Goal: Transaction & Acquisition: Download file/media

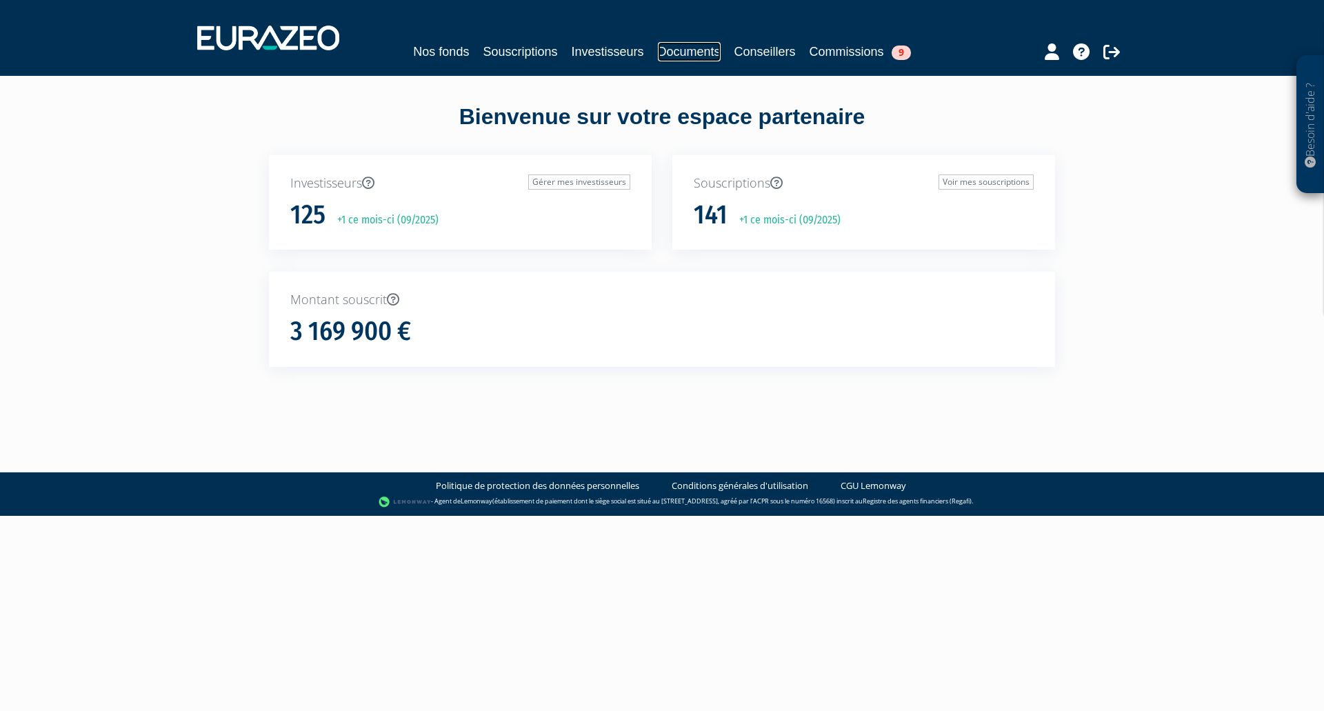
click at [689, 54] on link "Documents" at bounding box center [689, 51] width 63 height 19
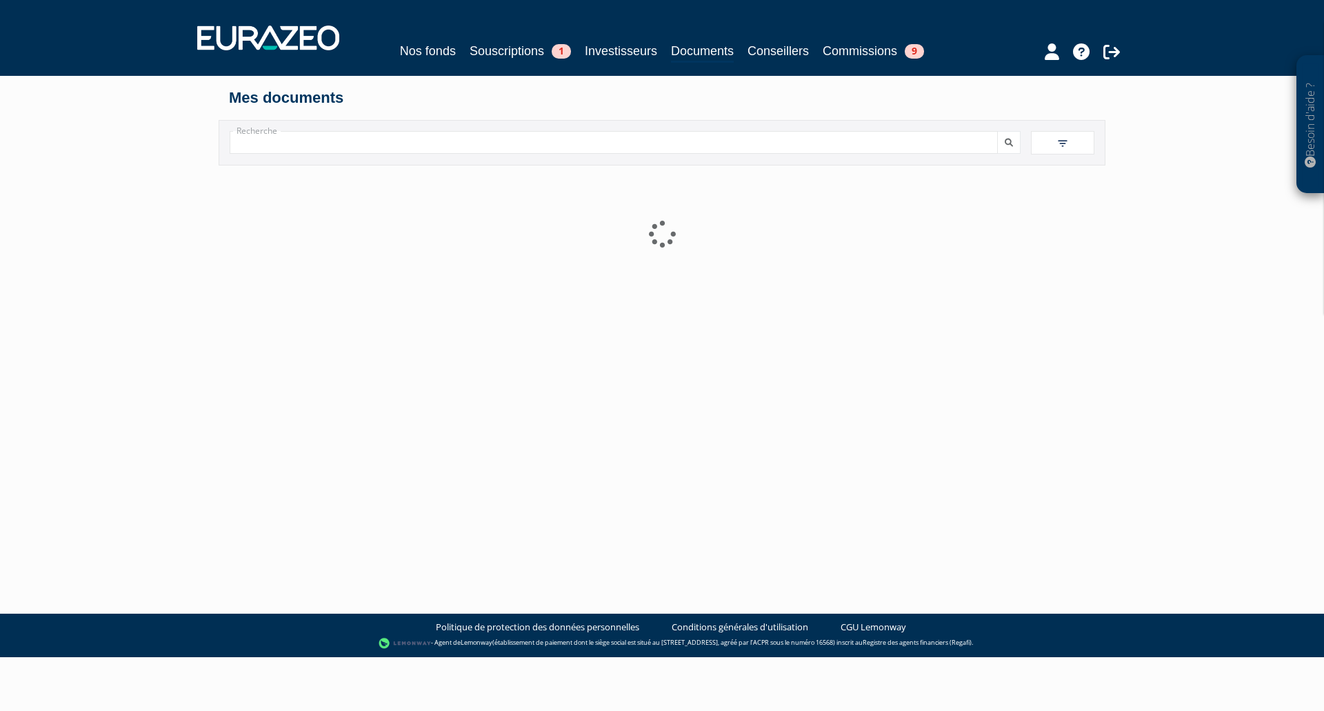
click at [490, 143] on input "Recherche" at bounding box center [614, 142] width 768 height 23
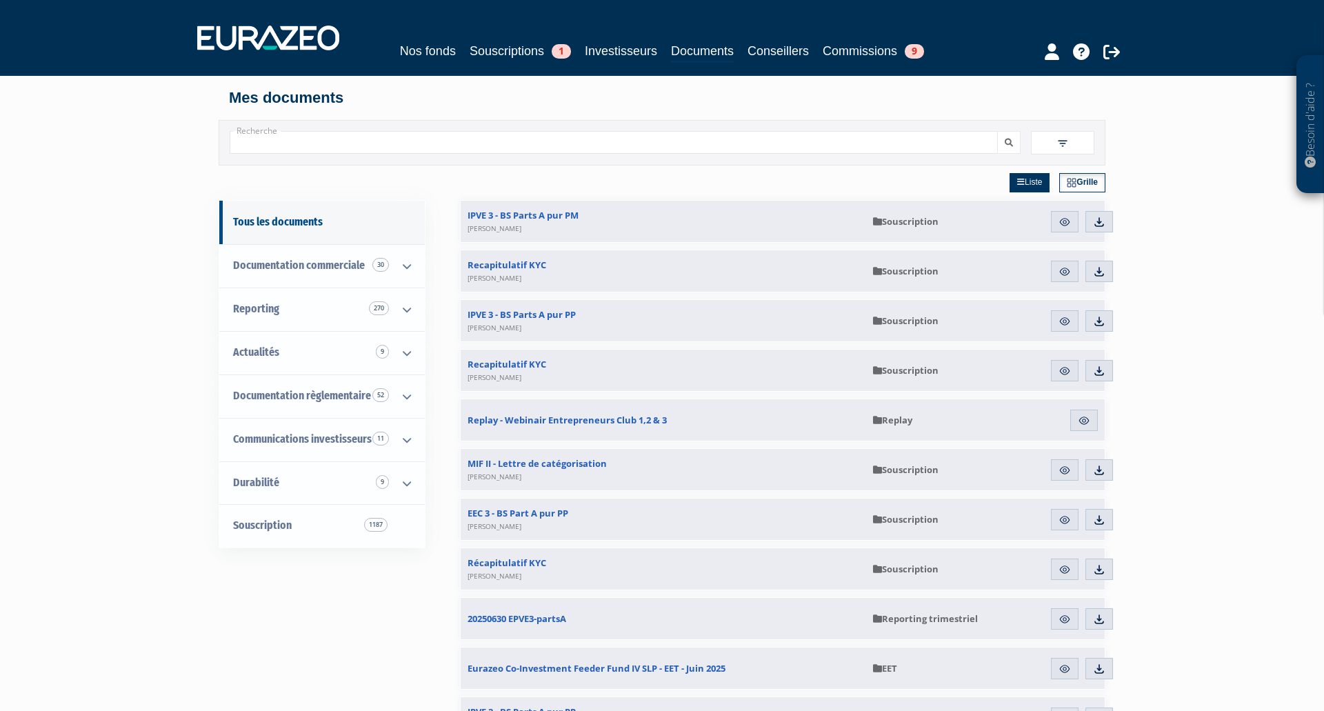
click at [385, 140] on input "Recherche" at bounding box center [614, 142] width 768 height 23
type input "strategic"
click at [992, 131] on button "submit" at bounding box center [1003, 142] width 23 height 23
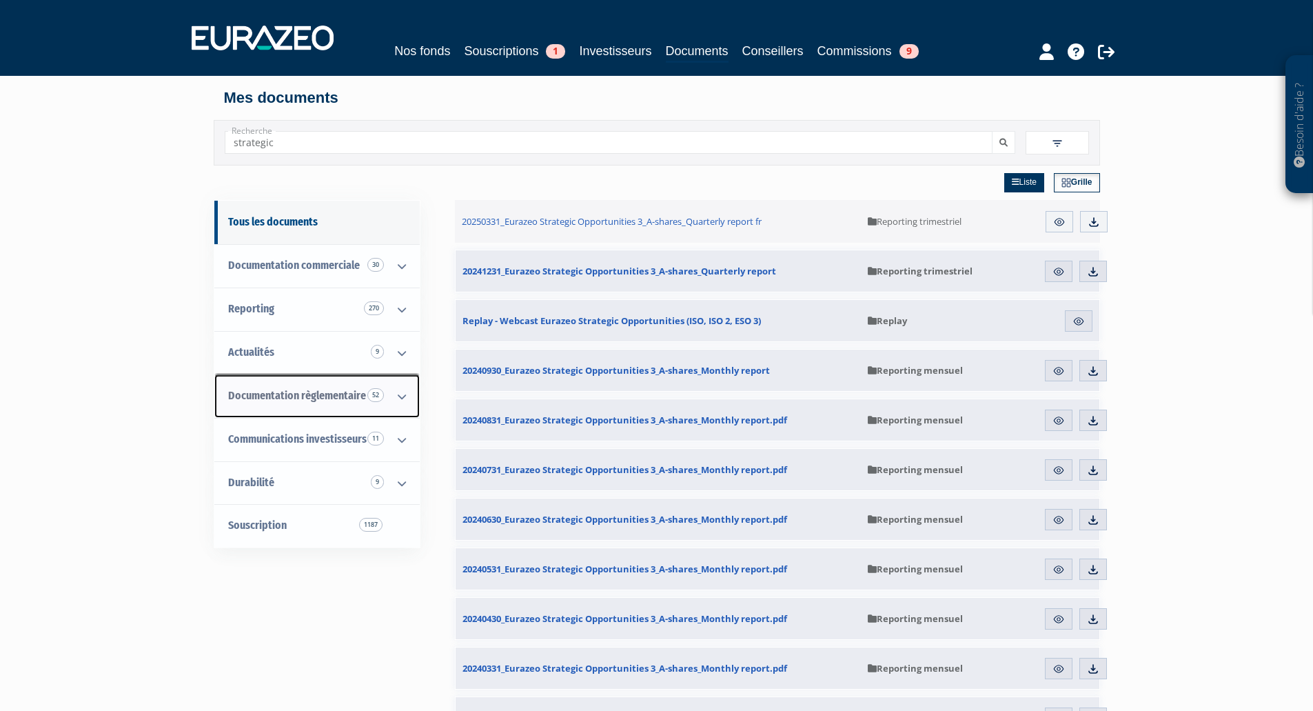
click at [319, 390] on span "Documentation règlementaire 52" at bounding box center [297, 395] width 138 height 13
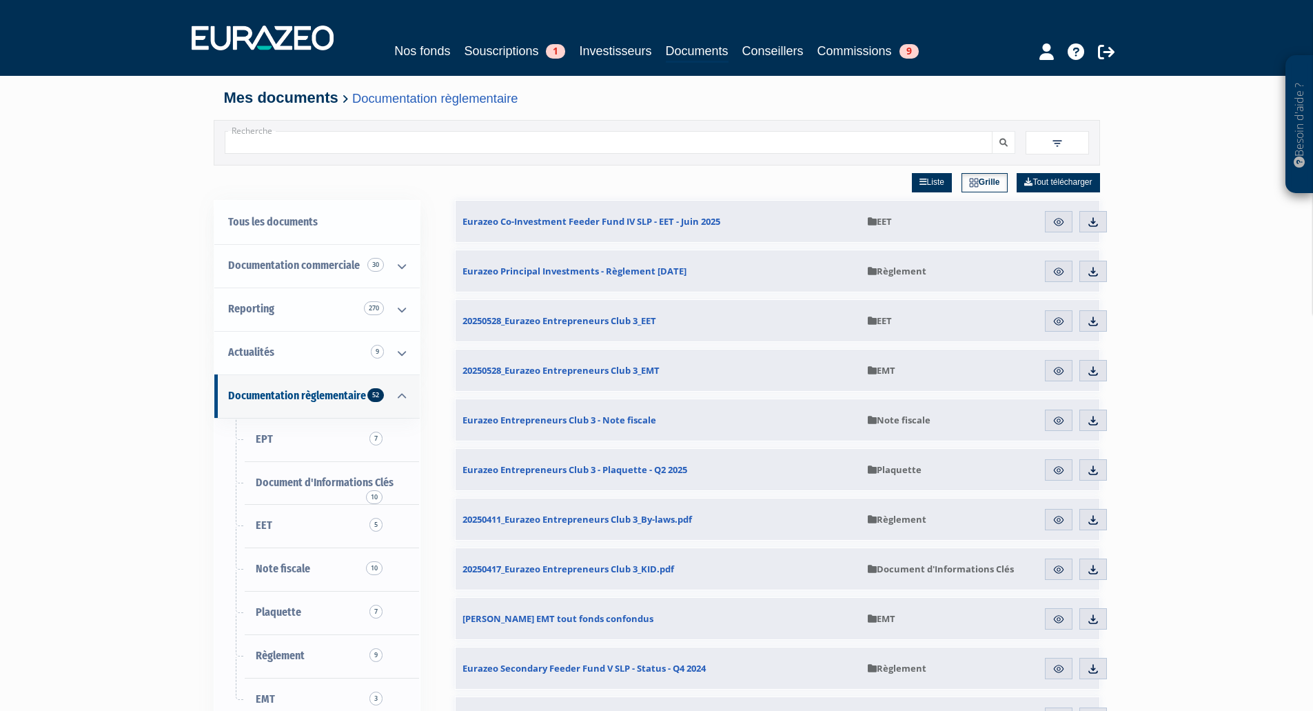
click at [499, 142] on input "Recherche" at bounding box center [609, 142] width 768 height 23
type input "strategic"
click at [992, 131] on button "submit" at bounding box center [1003, 142] width 23 height 23
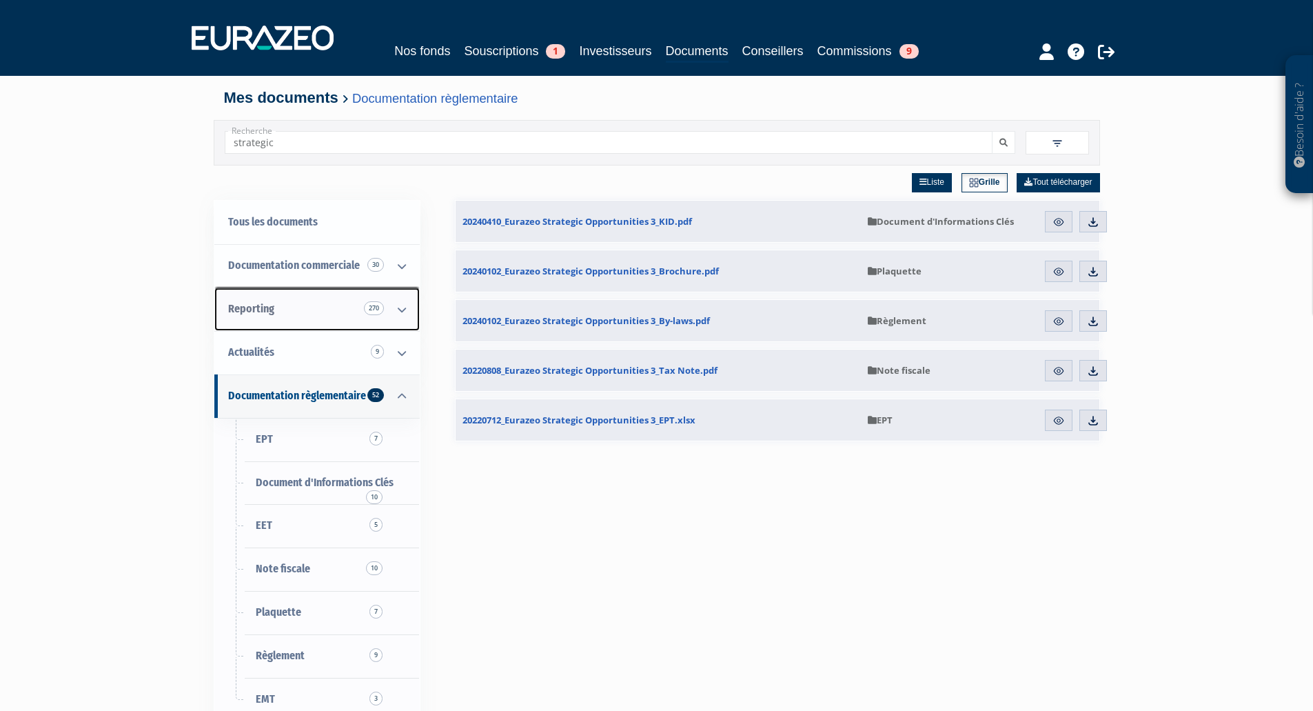
click at [284, 312] on link "Reporting 270" at bounding box center [316, 309] width 205 height 43
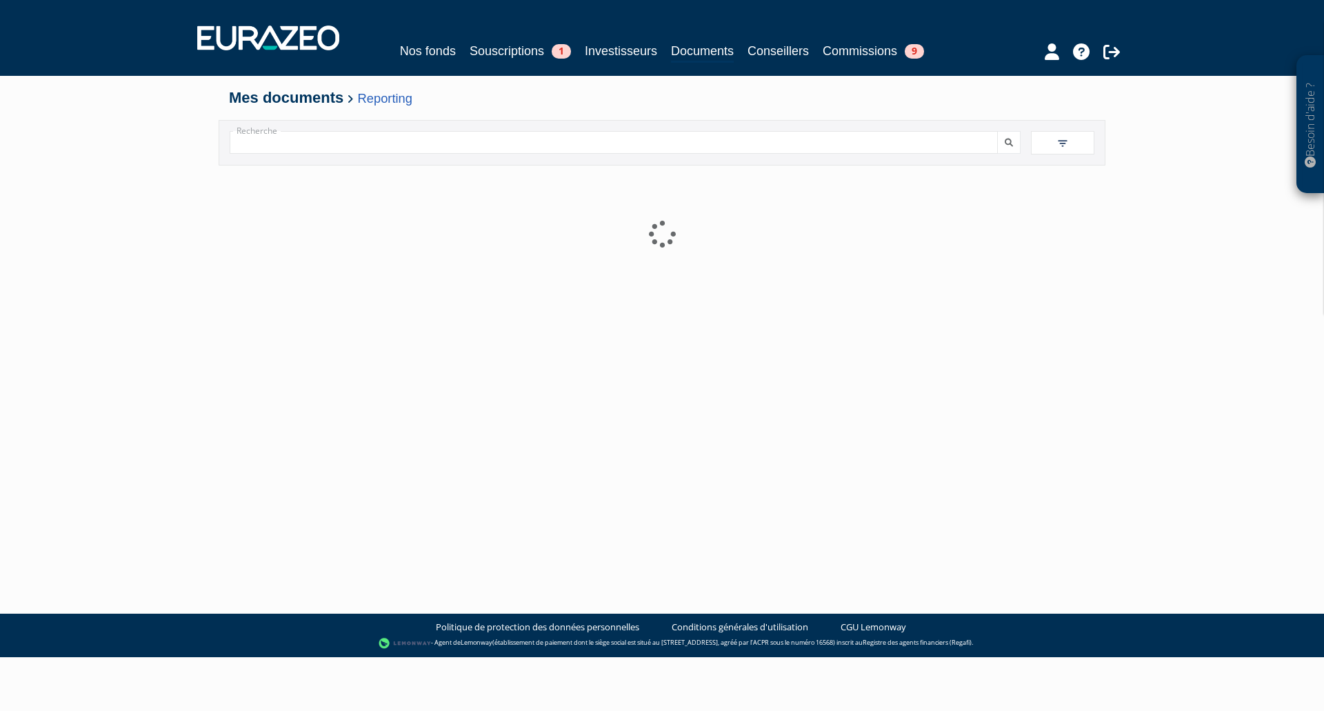
click at [423, 147] on input "Recherche" at bounding box center [614, 142] width 768 height 23
type input "strategic"
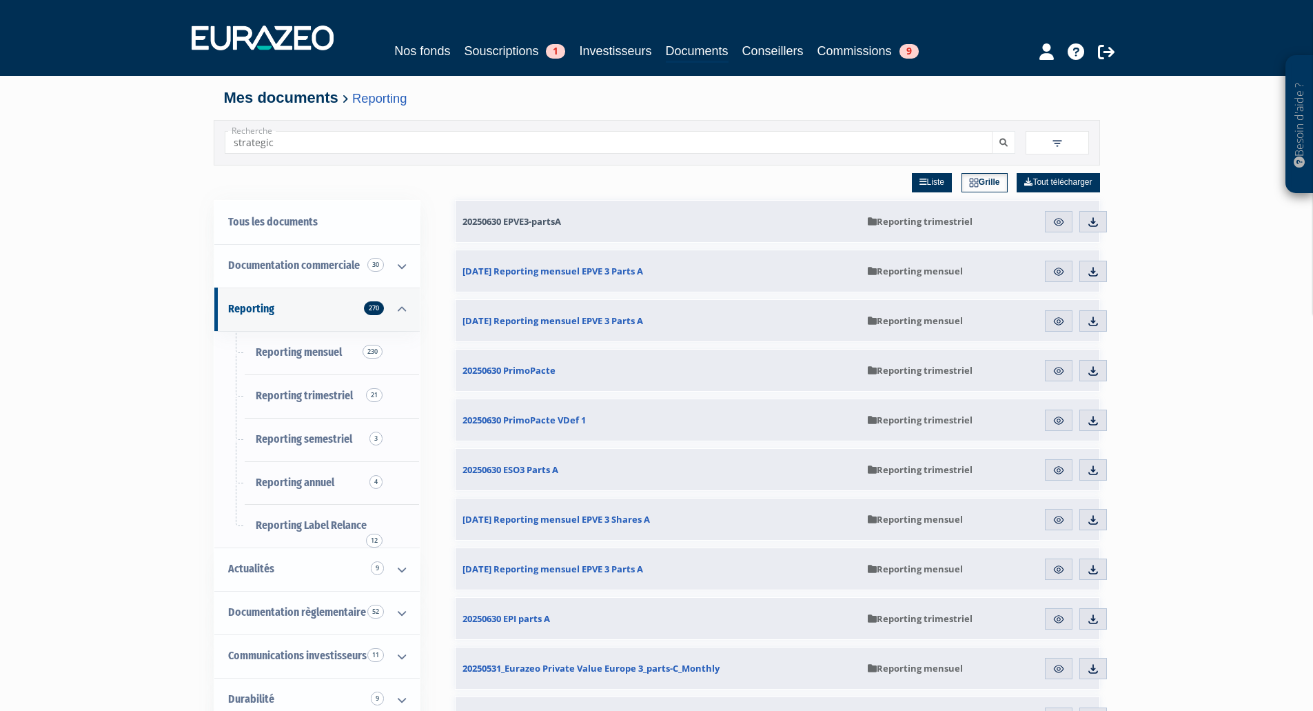
click at [992, 131] on button "submit" at bounding box center [1003, 142] width 23 height 23
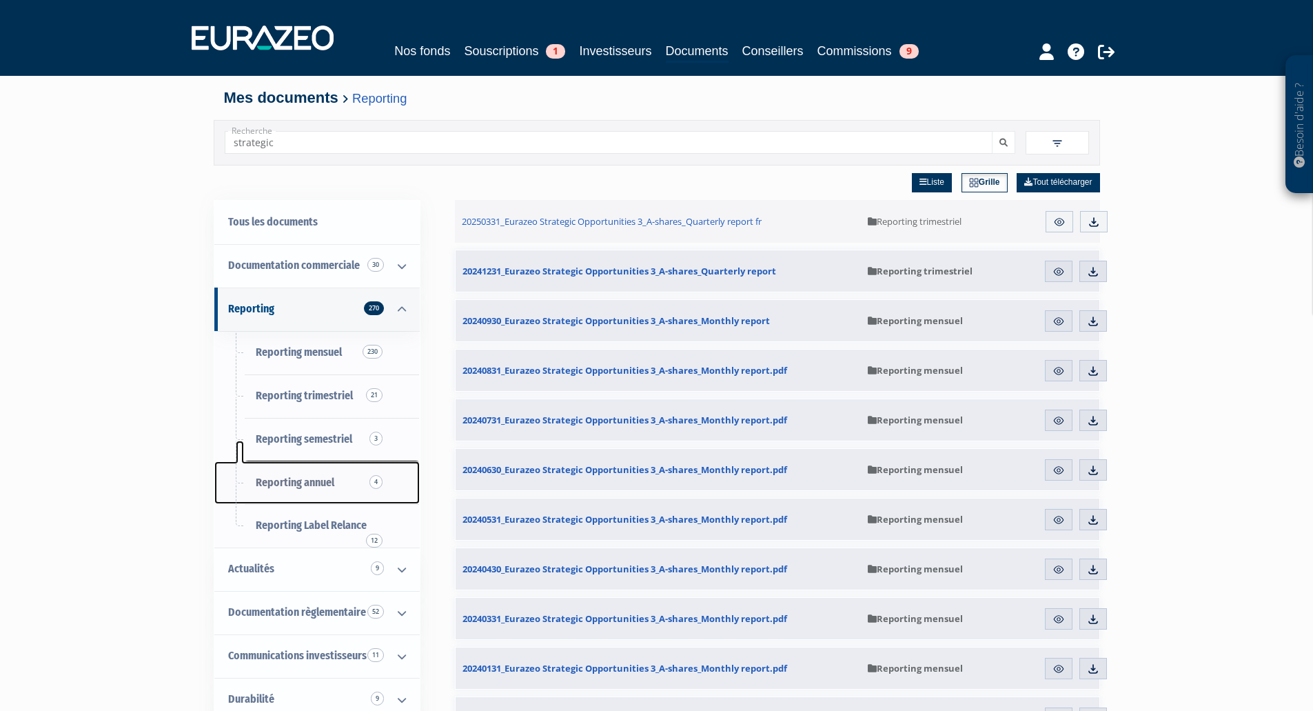
click at [306, 482] on span "Reporting annuel 4" at bounding box center [295, 482] width 79 height 13
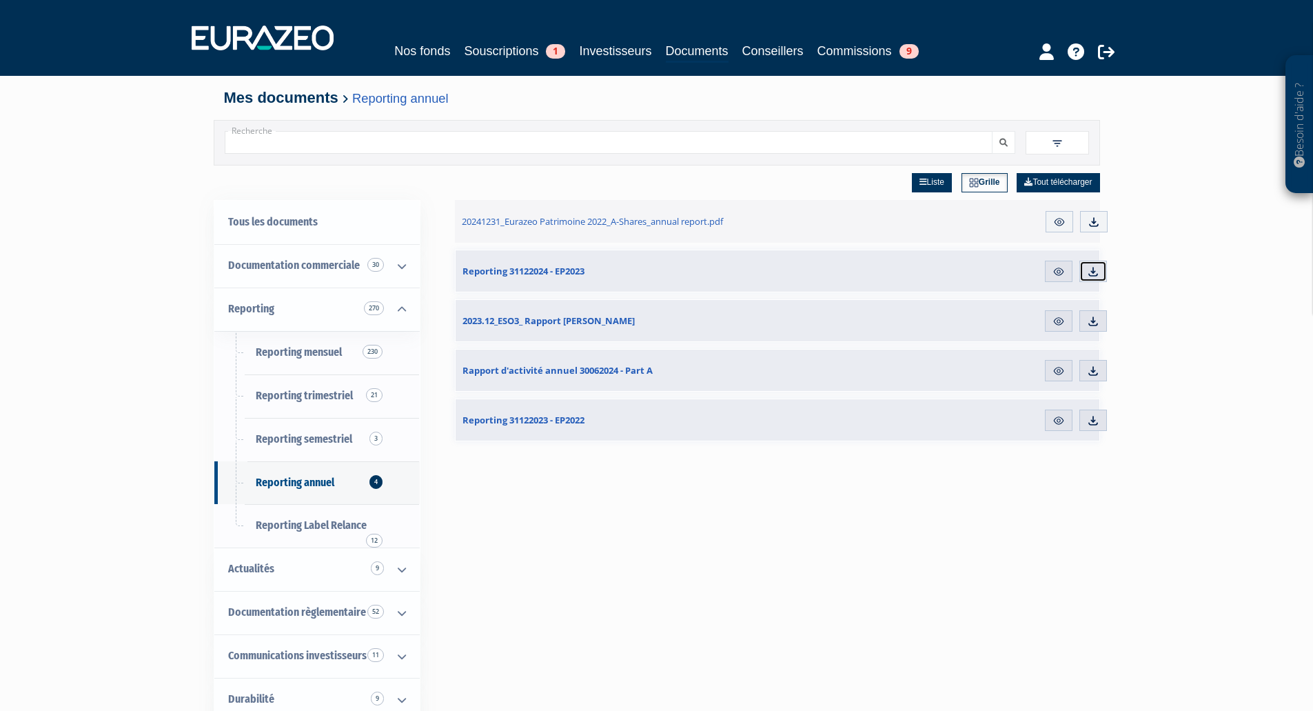
click at [1092, 268] on img at bounding box center [1093, 271] width 12 height 12
click at [476, 140] on input "Recherche" at bounding box center [609, 142] width 768 height 23
click at [328, 437] on span "Reporting semestriel 3" at bounding box center [304, 438] width 97 height 13
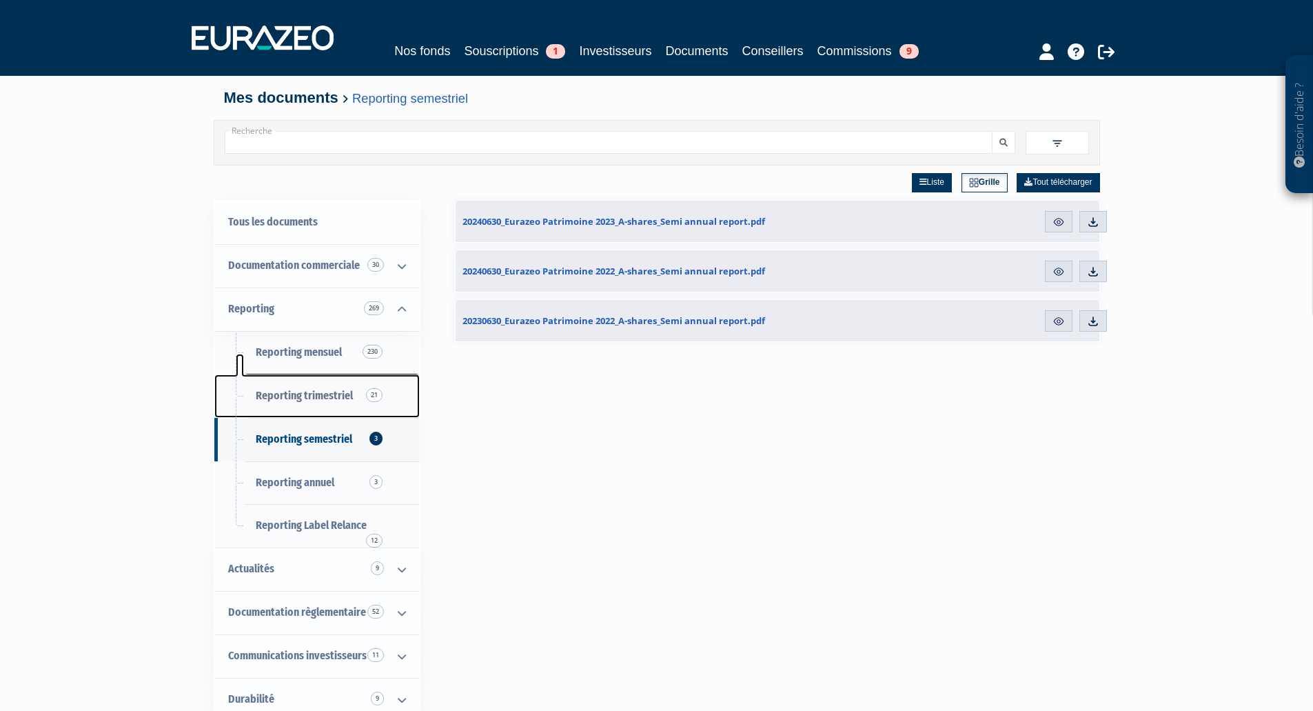
click at [312, 400] on span "Reporting trimestriel 21" at bounding box center [304, 395] width 97 height 13
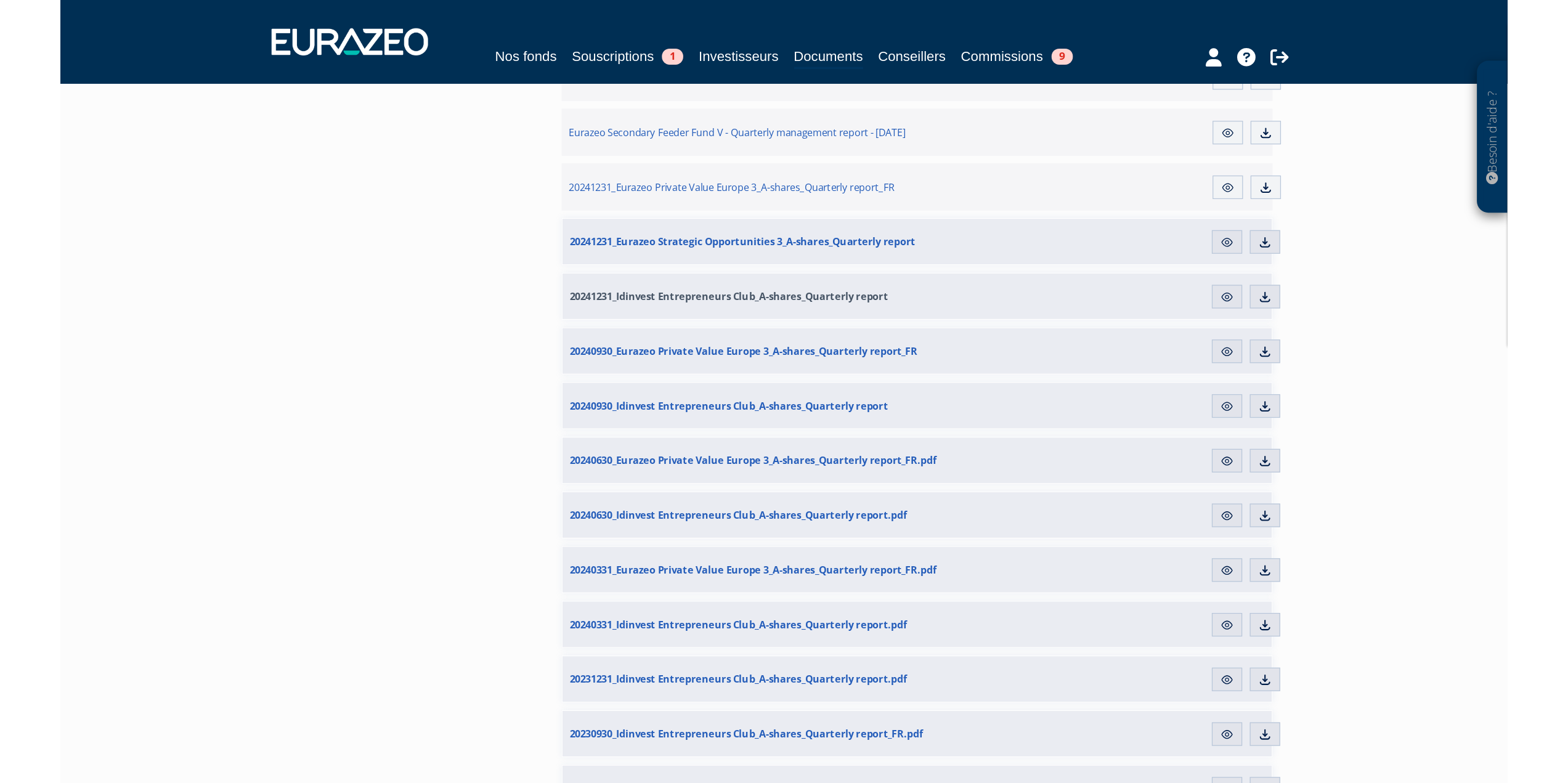
scroll to position [667, 0]
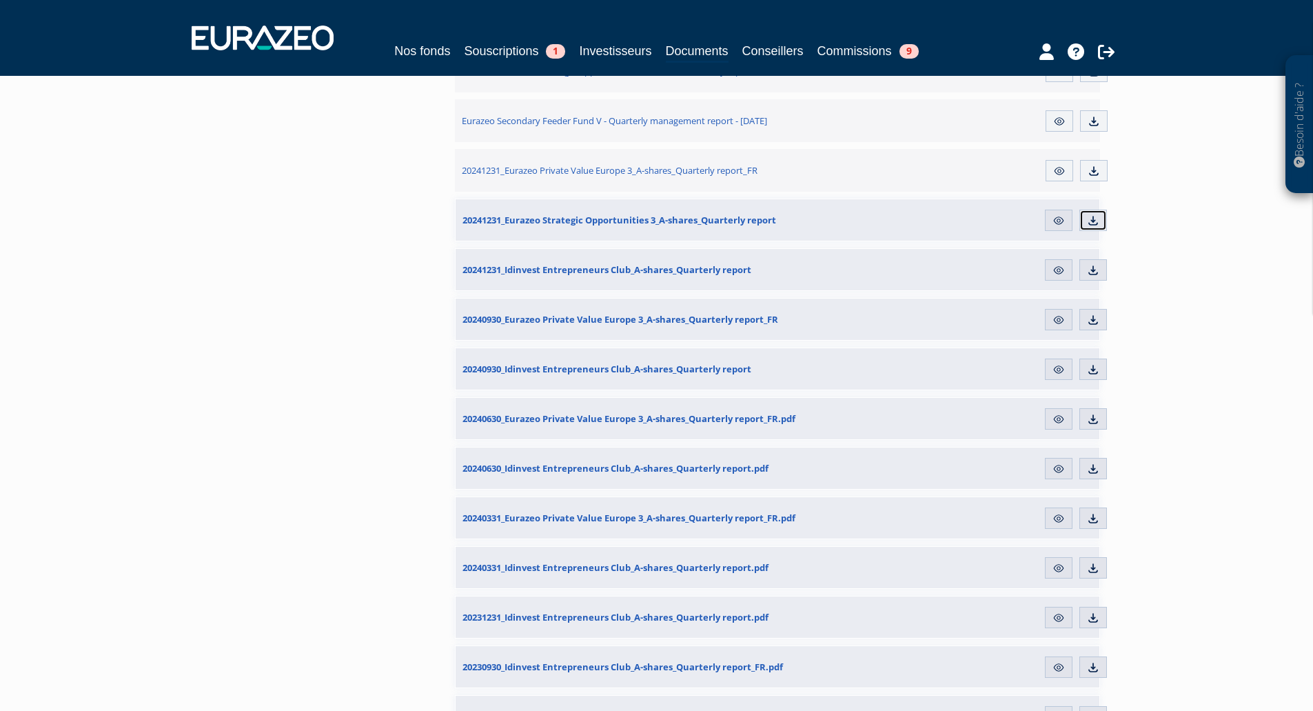
click at [1095, 220] on img at bounding box center [1093, 220] width 12 height 12
